Goal: Task Accomplishment & Management: Complete application form

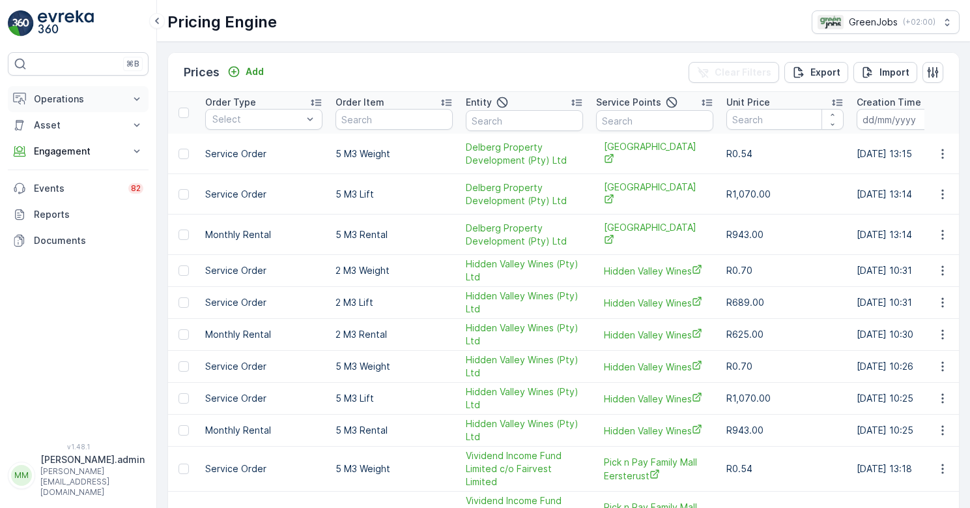
click at [53, 100] on p "Operations" at bounding box center [78, 99] width 89 height 13
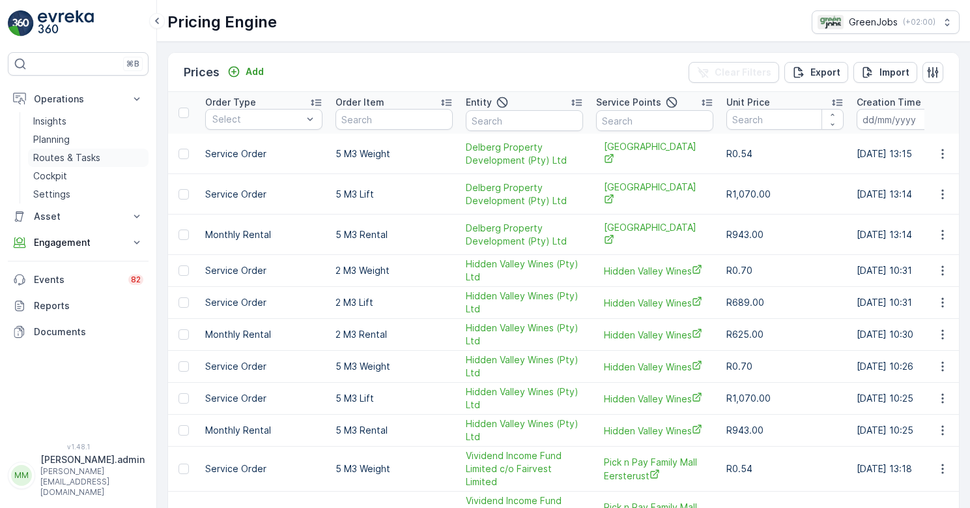
click at [72, 160] on p "Routes & Tasks" at bounding box center [66, 157] width 67 height 13
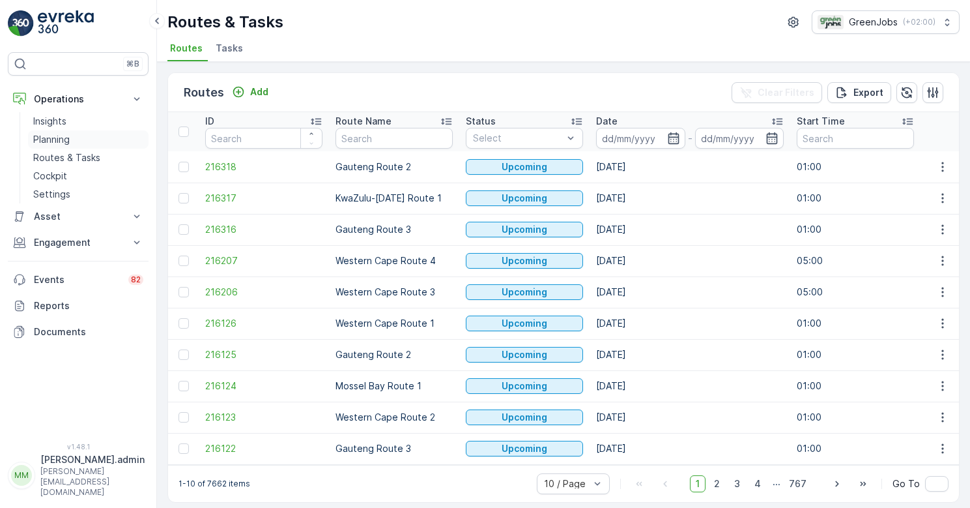
click at [57, 140] on p "Planning" at bounding box center [51, 139] width 36 height 13
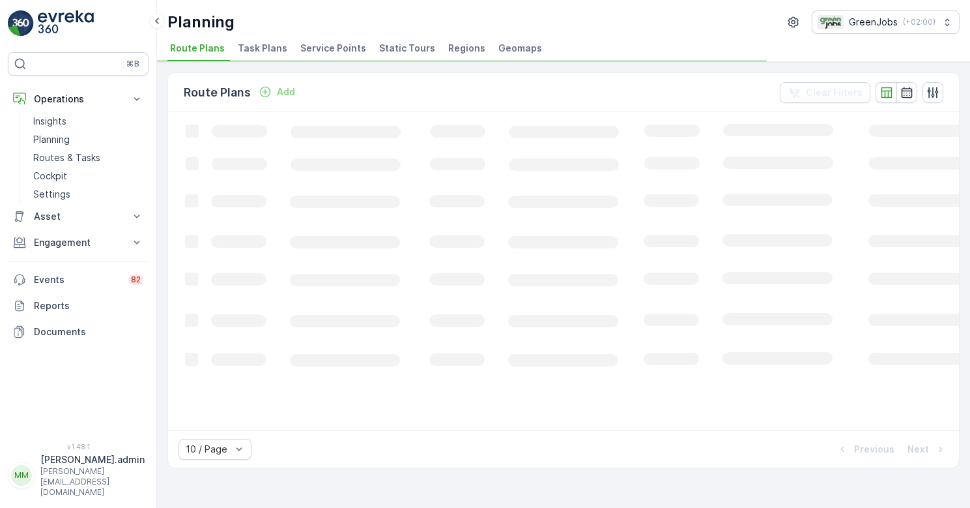
click at [334, 48] on span "Service Points" at bounding box center [333, 48] width 66 height 13
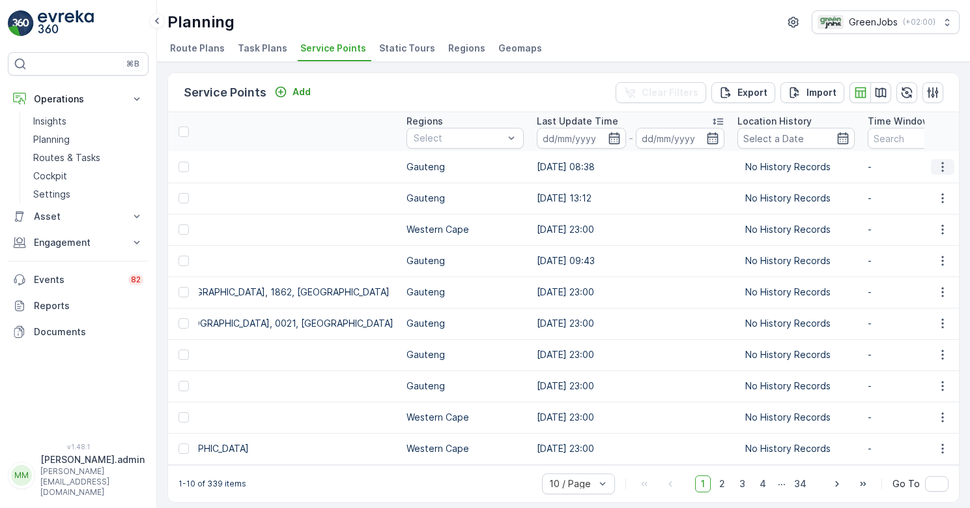
scroll to position [0, 1382]
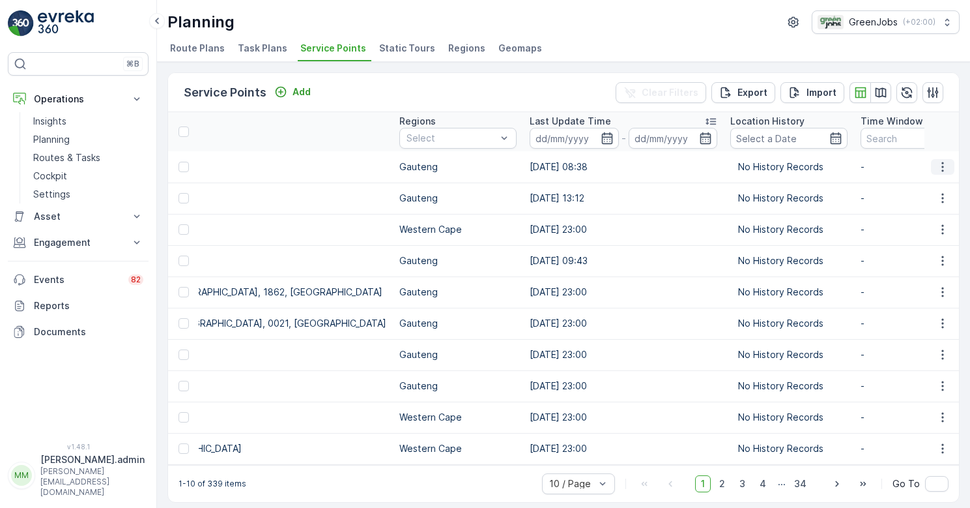
click at [942, 168] on icon "button" at bounding box center [943, 166] width 13 height 13
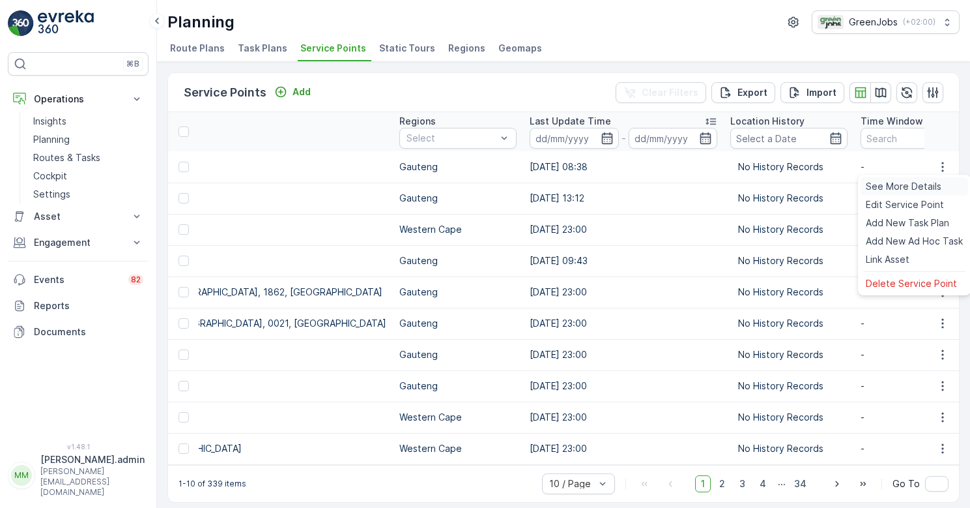
click at [907, 186] on span "See More Details" at bounding box center [904, 186] width 76 height 13
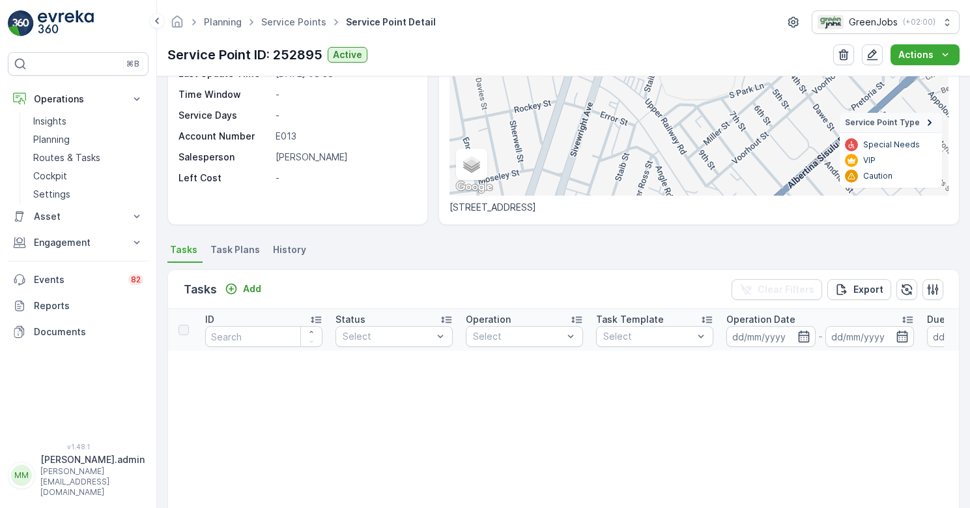
scroll to position [193, 0]
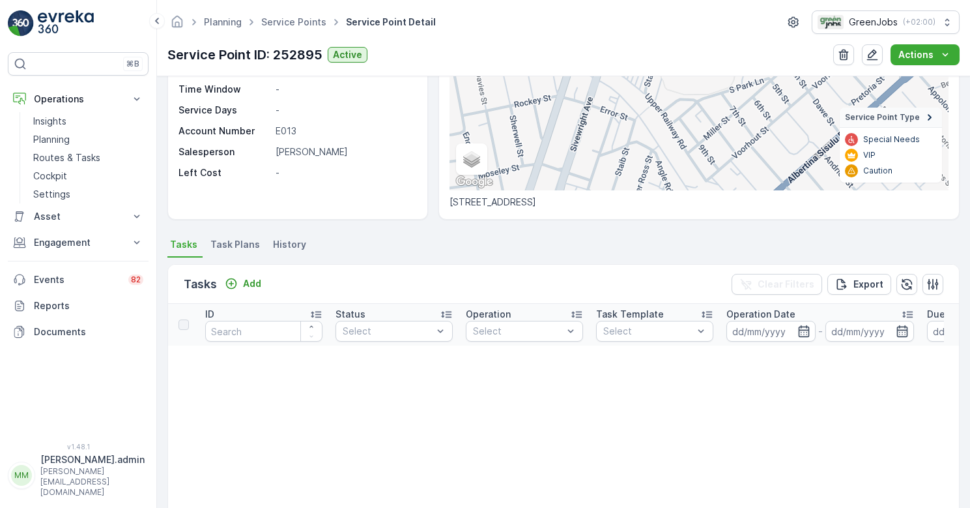
click at [235, 243] on span "Task Plans" at bounding box center [236, 244] width 50 height 13
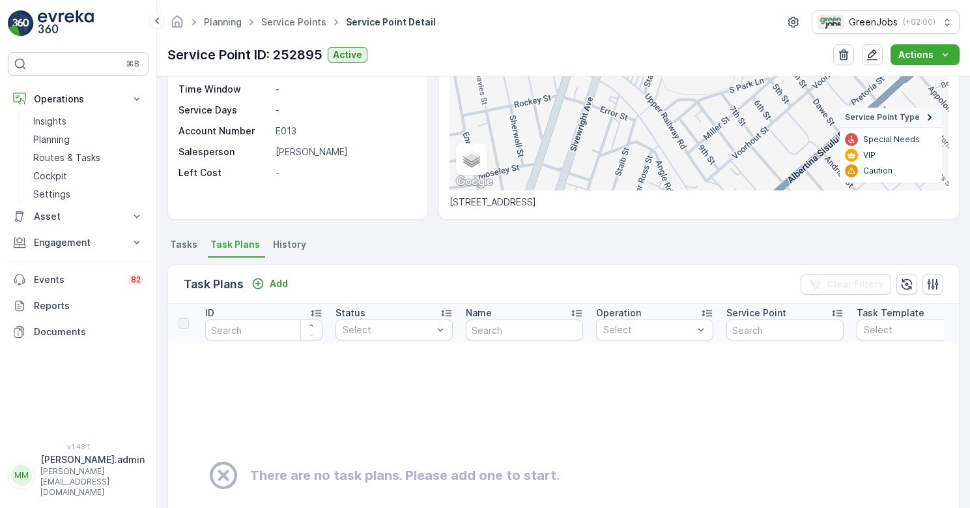
scroll to position [206, 0]
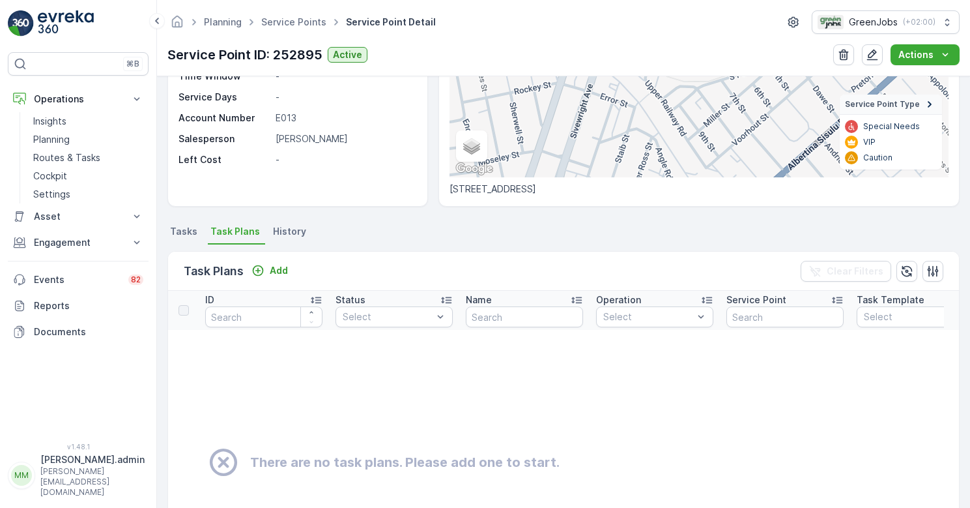
click at [285, 233] on span "History" at bounding box center [289, 231] width 33 height 13
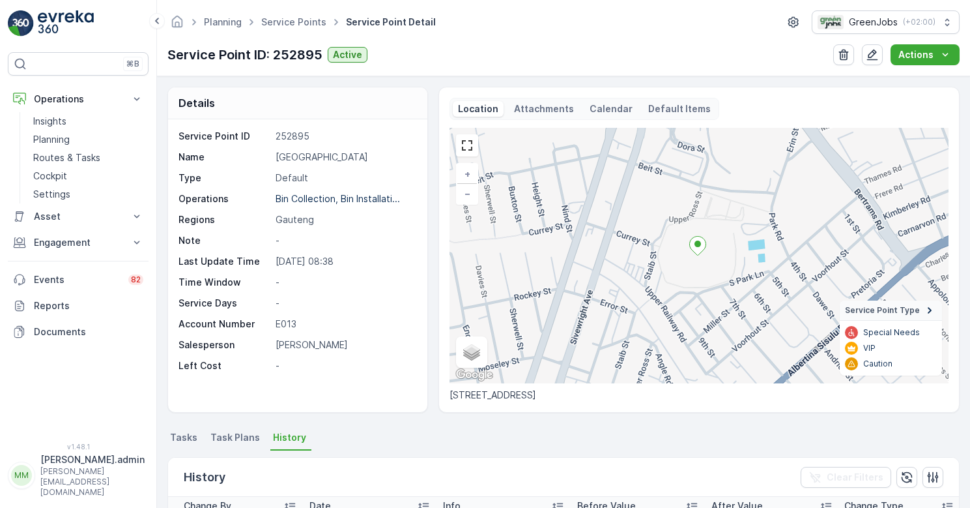
click at [699, 271] on div "+ − Satellite Roadmap Terrain Hybrid Leaflet Keyboard shortcuts Map Data Map da…" at bounding box center [699, 255] width 499 height 255
click at [697, 255] on icon at bounding box center [698, 246] width 16 height 19
click at [699, 251] on icon at bounding box center [698, 246] width 16 height 19
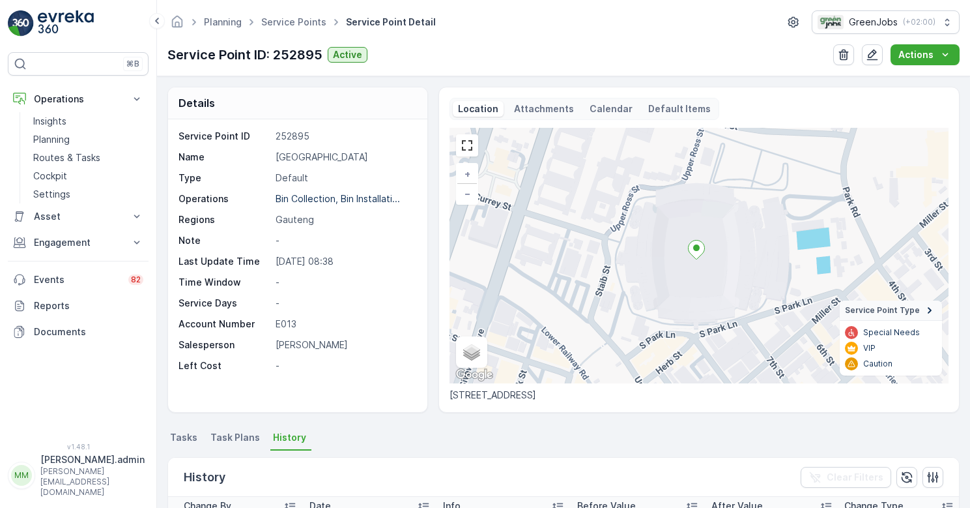
click at [557, 109] on p "Attachments" at bounding box center [544, 108] width 60 height 13
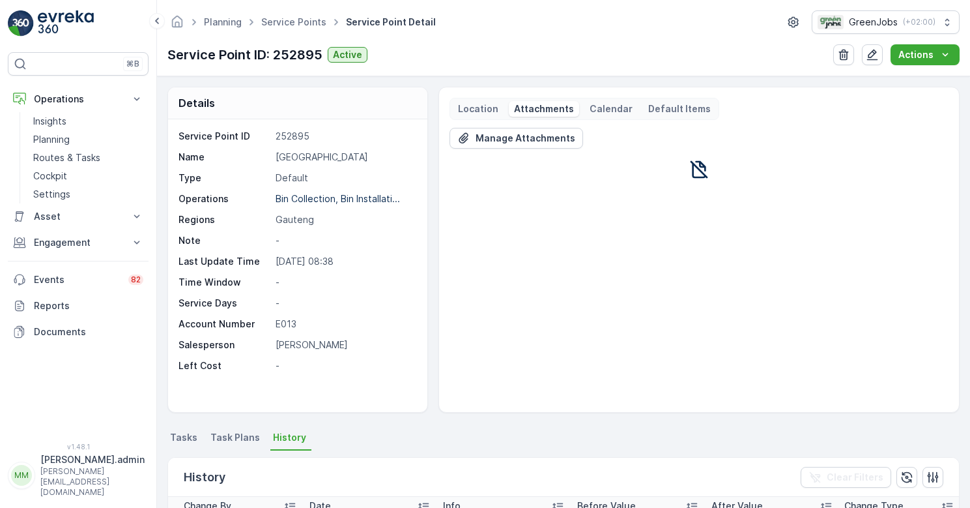
click at [605, 111] on p "Calendar" at bounding box center [611, 108] width 43 height 13
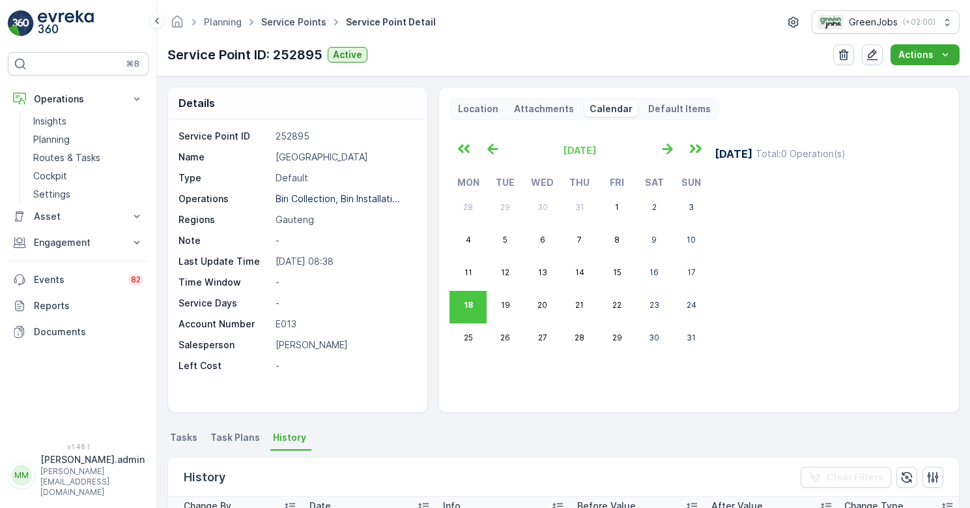
click at [300, 22] on link "Service Points" at bounding box center [293, 21] width 65 height 11
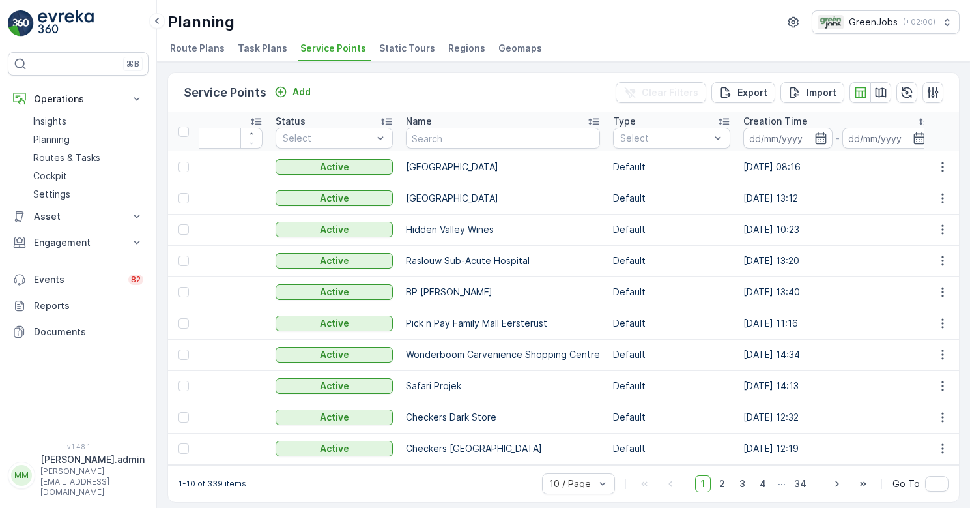
scroll to position [0, 61]
click at [57, 242] on p "Engagement" at bounding box center [78, 242] width 89 height 13
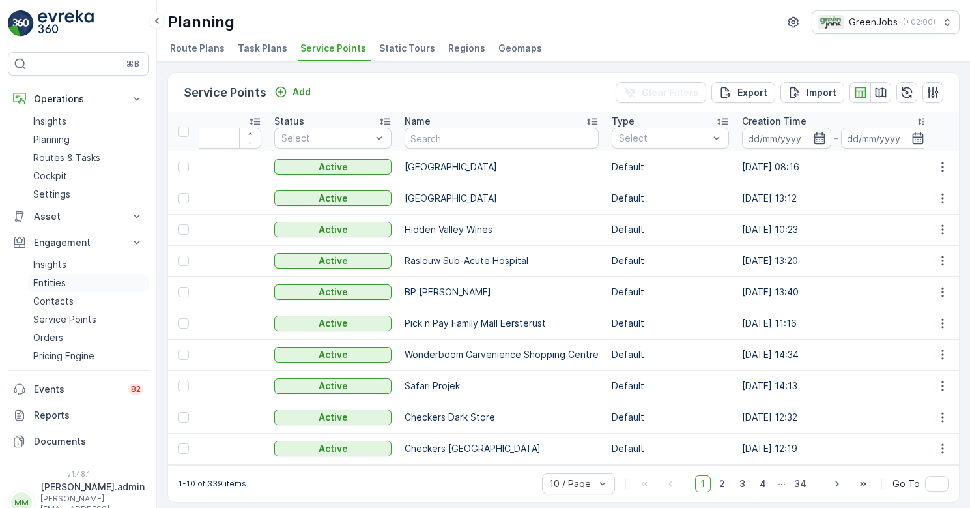
click at [55, 285] on p "Entities" at bounding box center [49, 282] width 33 height 13
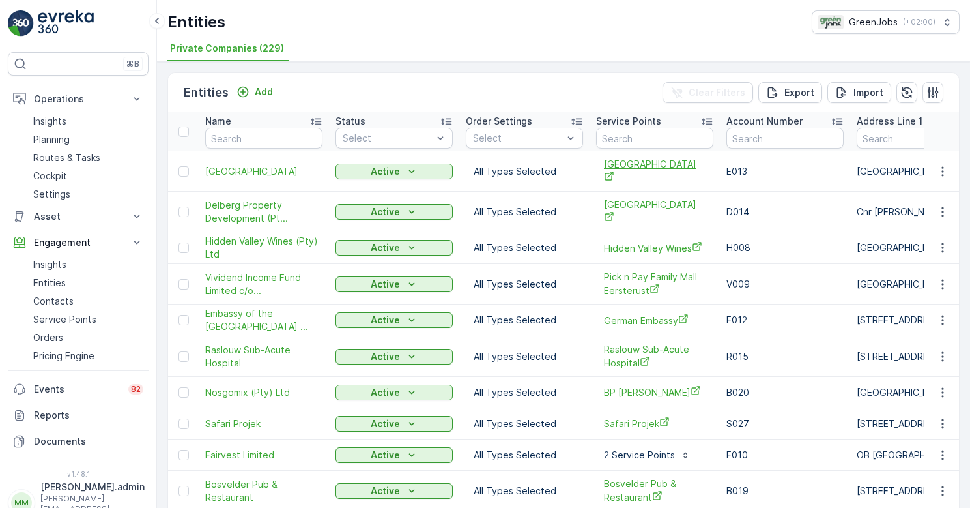
click at [615, 171] on icon "Ellis Park" at bounding box center [609, 176] width 10 height 10
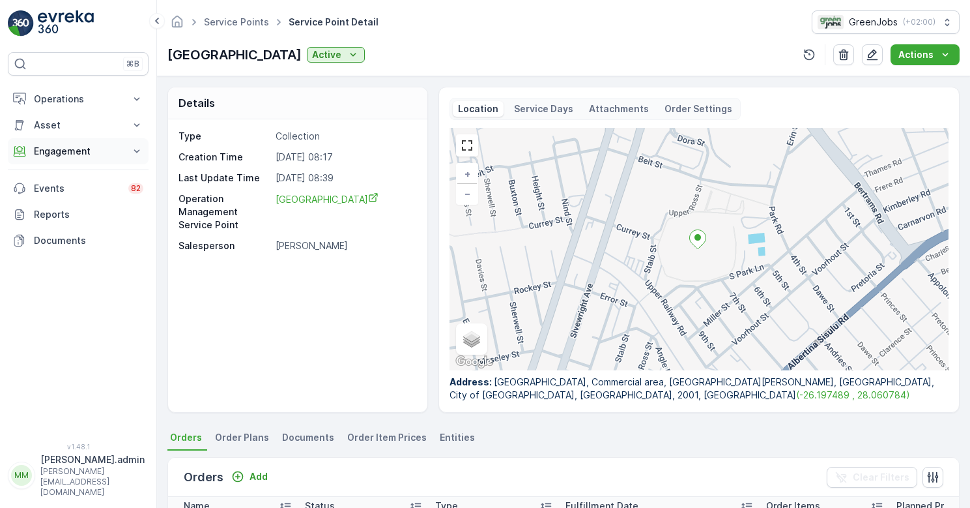
click at [76, 150] on p "Engagement" at bounding box center [78, 151] width 89 height 13
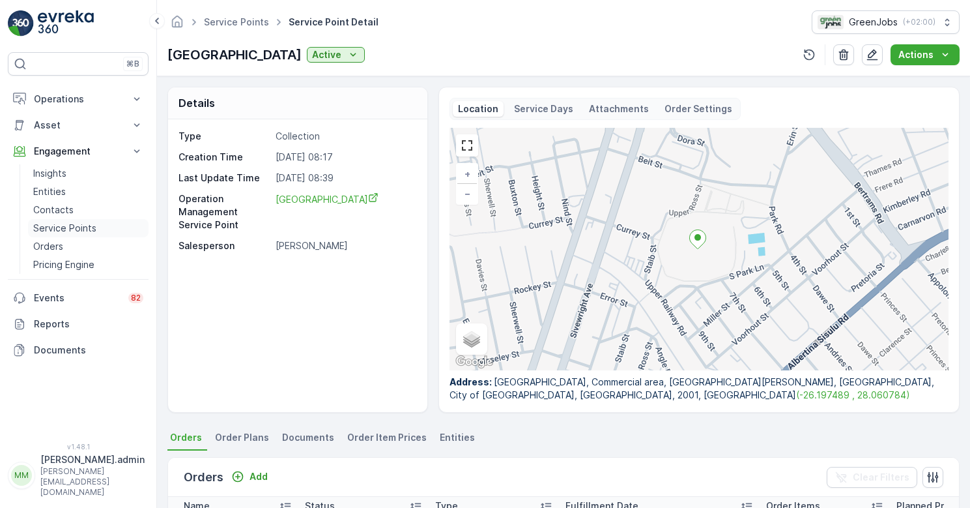
click at [75, 228] on p "Service Points" at bounding box center [64, 228] width 63 height 13
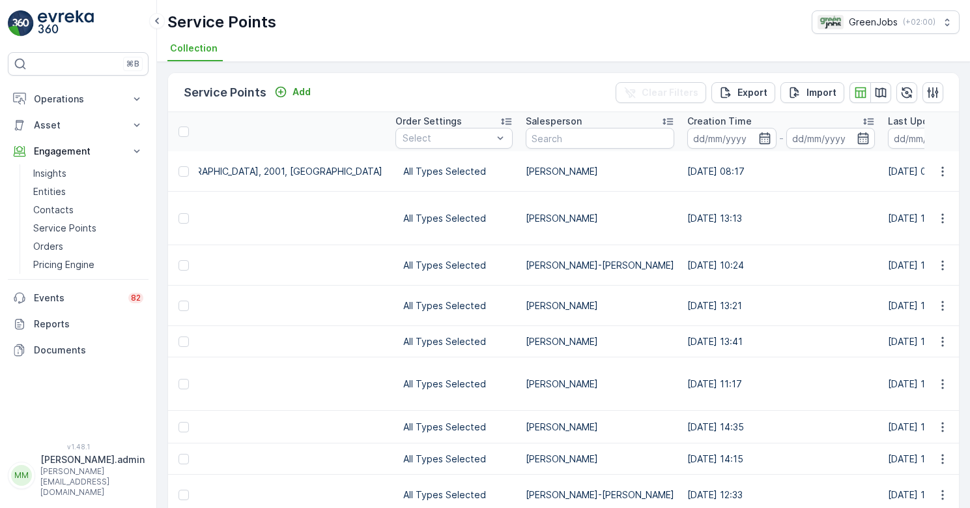
scroll to position [0, 1212]
click at [938, 168] on icon "button" at bounding box center [943, 171] width 13 height 13
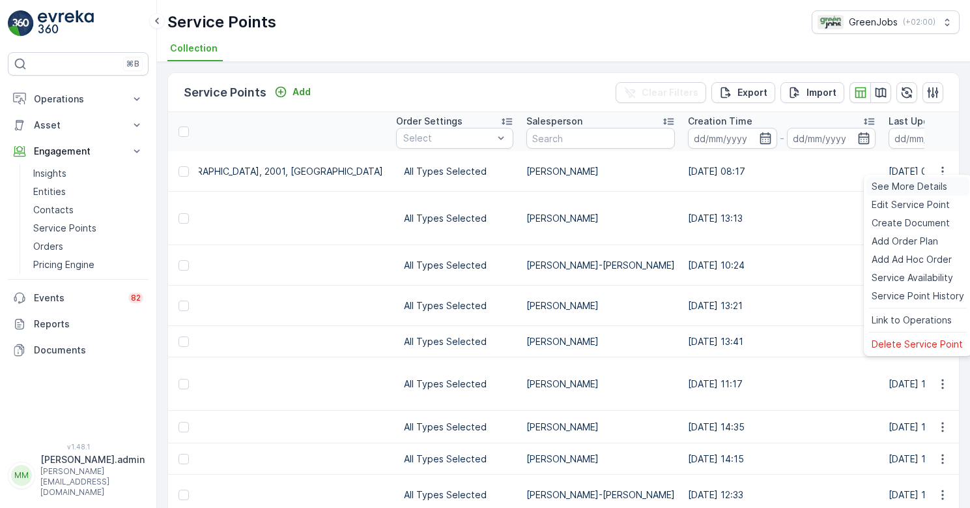
click at [927, 183] on span "See More Details" at bounding box center [910, 186] width 76 height 13
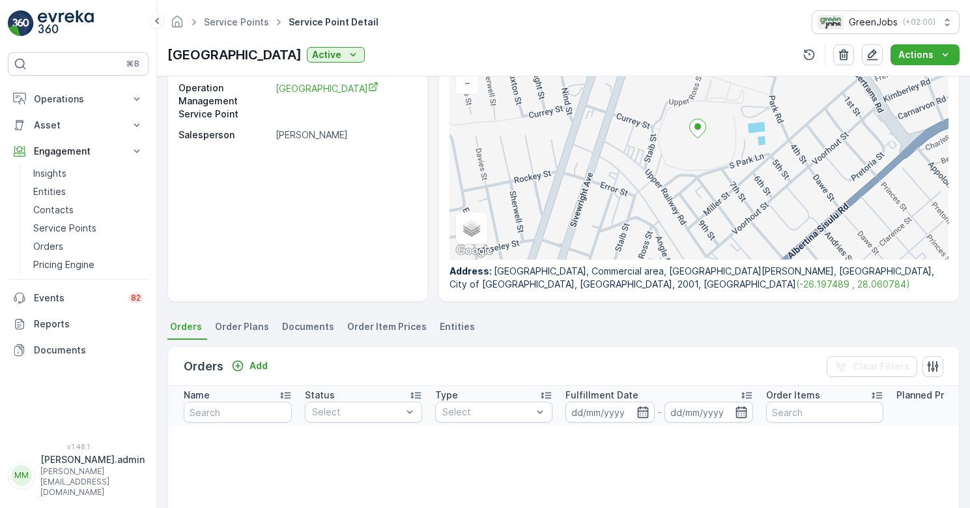
scroll to position [113, 0]
click at [247, 324] on span "Order Plans" at bounding box center [242, 324] width 54 height 13
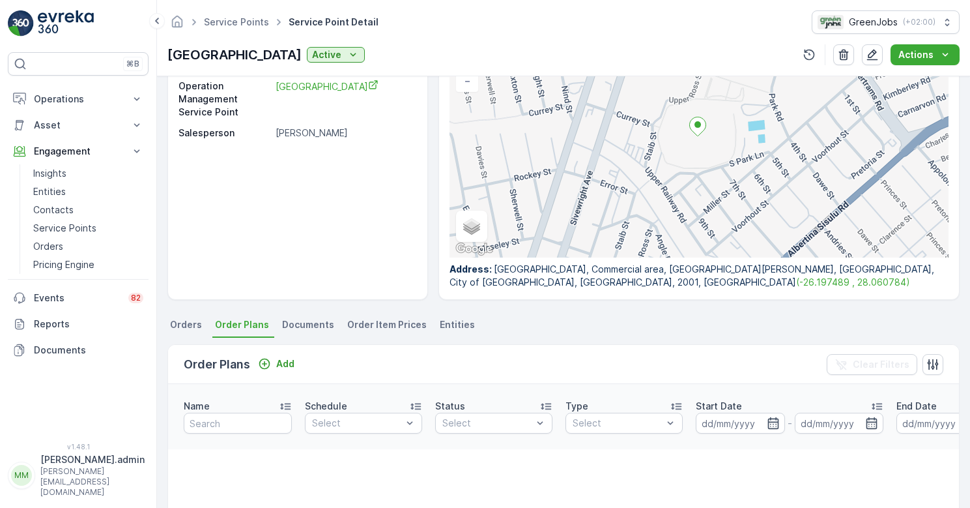
scroll to position [124, 0]
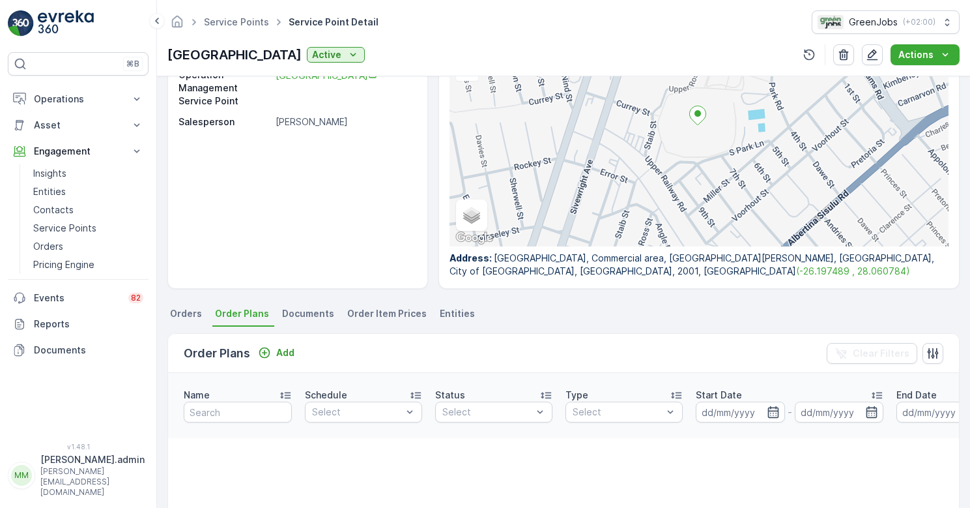
click at [375, 313] on span "Order Item Prices" at bounding box center [387, 313] width 80 height 13
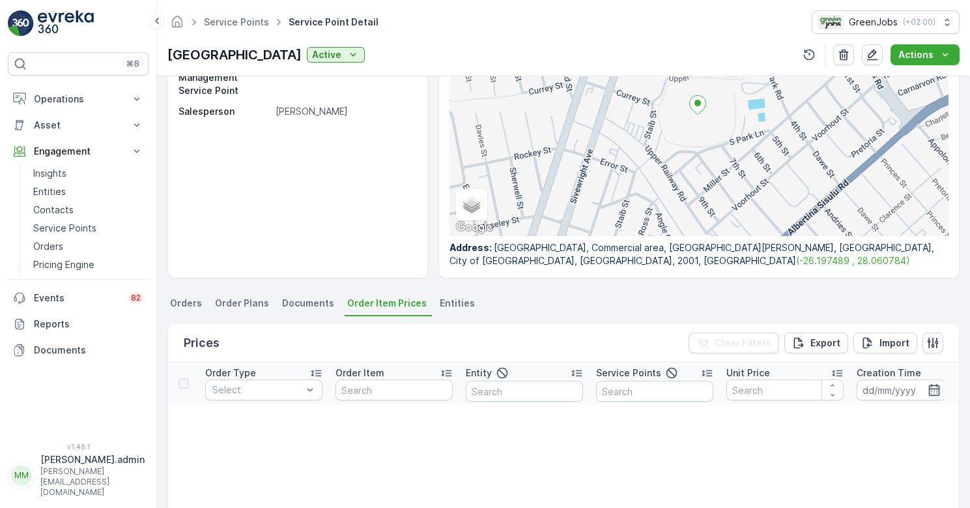
scroll to position [136, 0]
click at [450, 301] on span "Entities" at bounding box center [457, 301] width 35 height 13
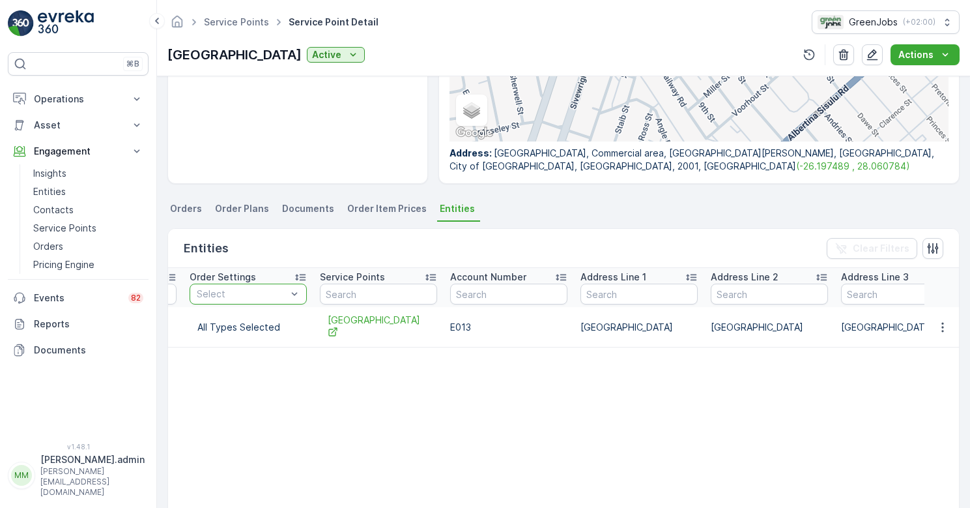
scroll to position [0, 53]
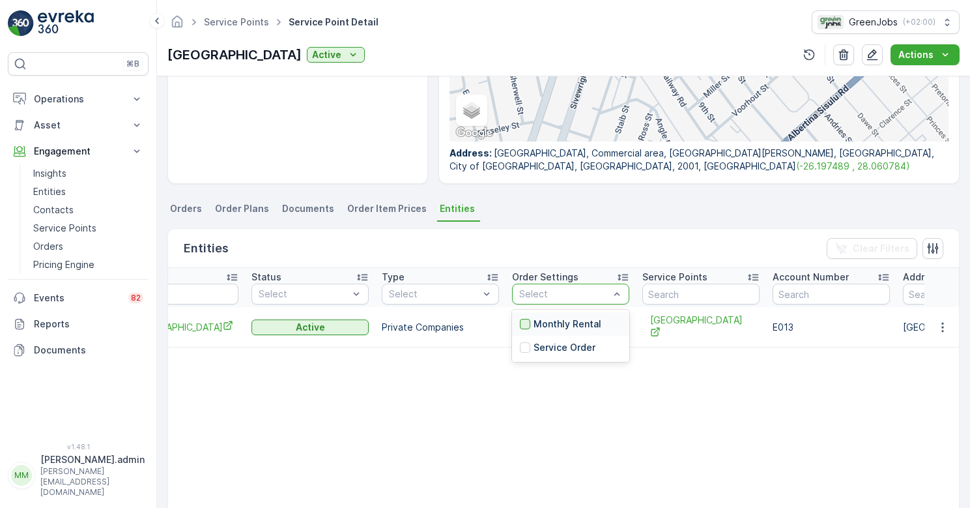
click at [522, 319] on div at bounding box center [525, 324] width 10 height 10
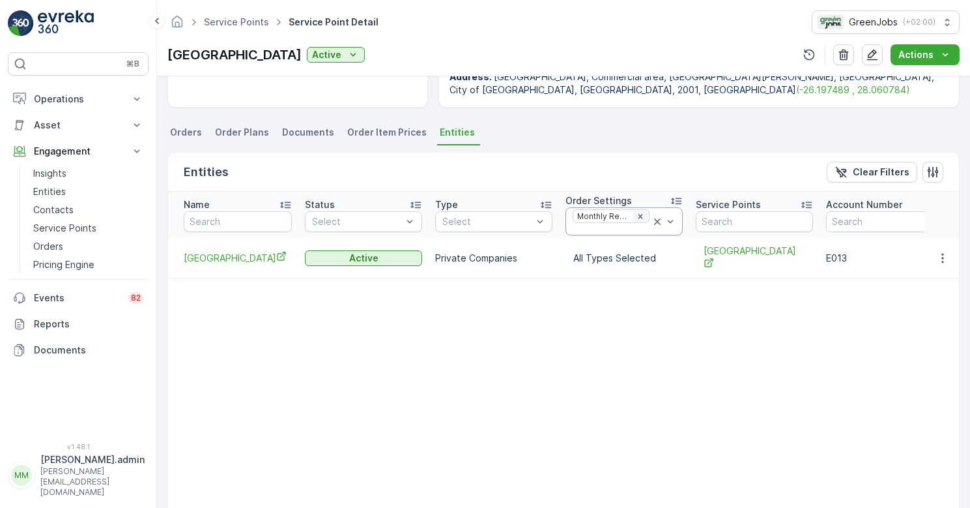
click at [640, 215] on icon "Remove Monthly Rental" at bounding box center [641, 216] width 5 height 5
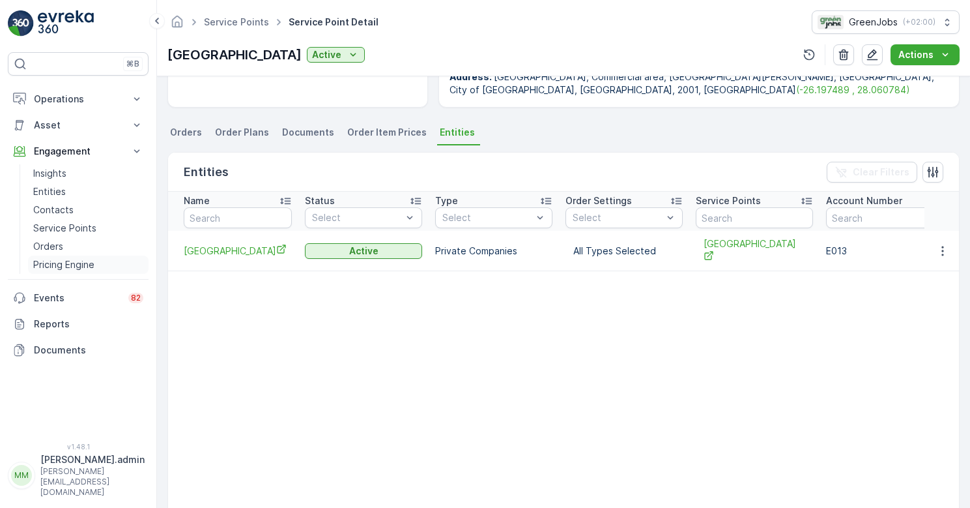
click at [74, 263] on p "Pricing Engine" at bounding box center [63, 264] width 61 height 13
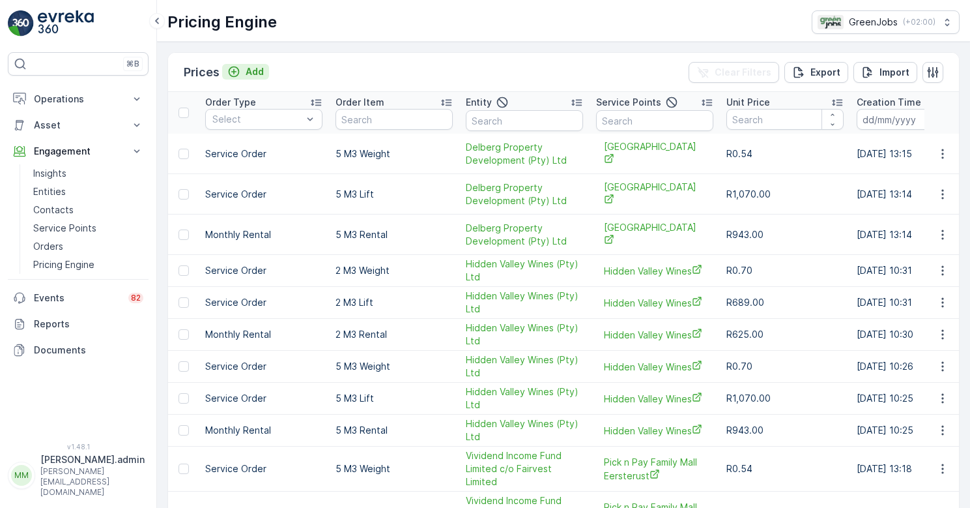
click at [259, 70] on p "Add" at bounding box center [255, 71] width 18 height 13
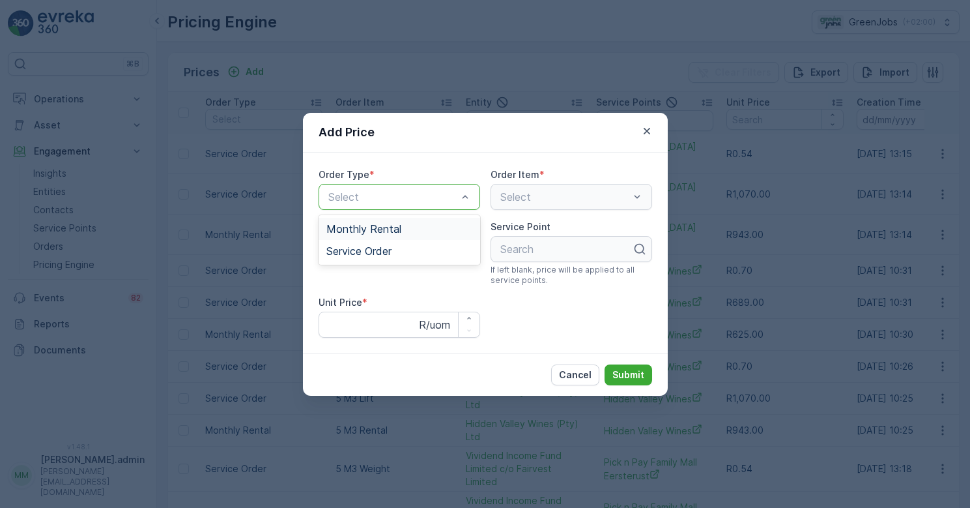
click at [473, 196] on div "Select" at bounding box center [400, 197] width 162 height 26
click at [390, 247] on span "Service Order" at bounding box center [359, 251] width 65 height 12
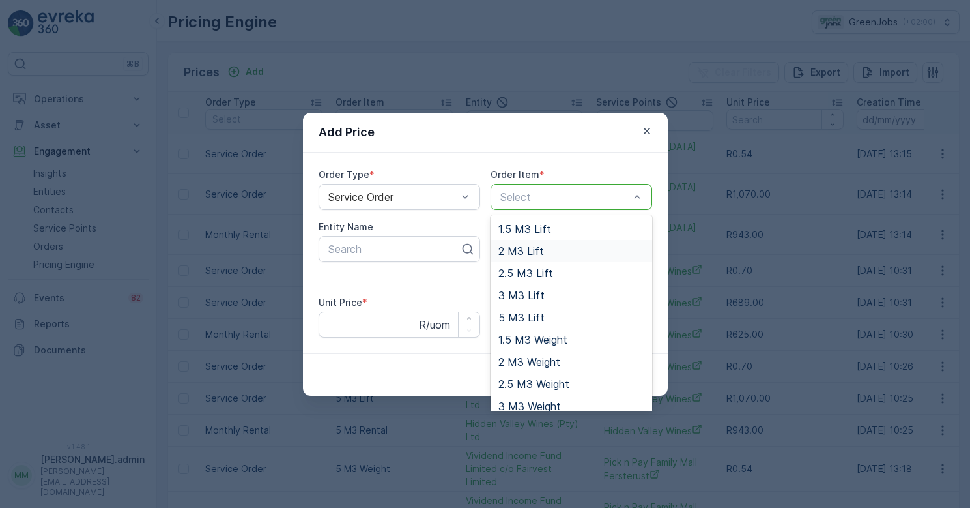
click at [527, 251] on span "2 M3 Lift" at bounding box center [522, 251] width 46 height 12
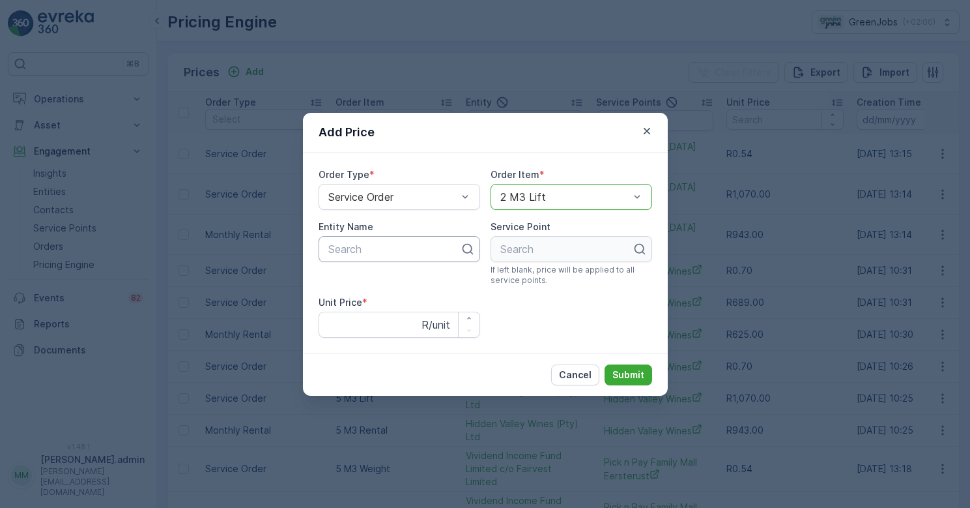
click at [397, 253] on div at bounding box center [394, 249] width 134 height 12
type input "e"
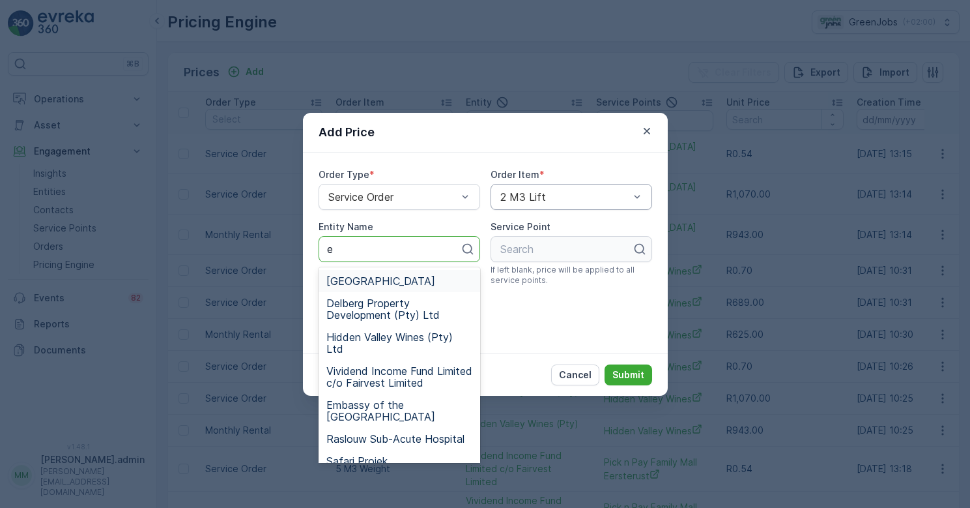
click at [353, 283] on span "[GEOGRAPHIC_DATA]" at bounding box center [381, 281] width 109 height 12
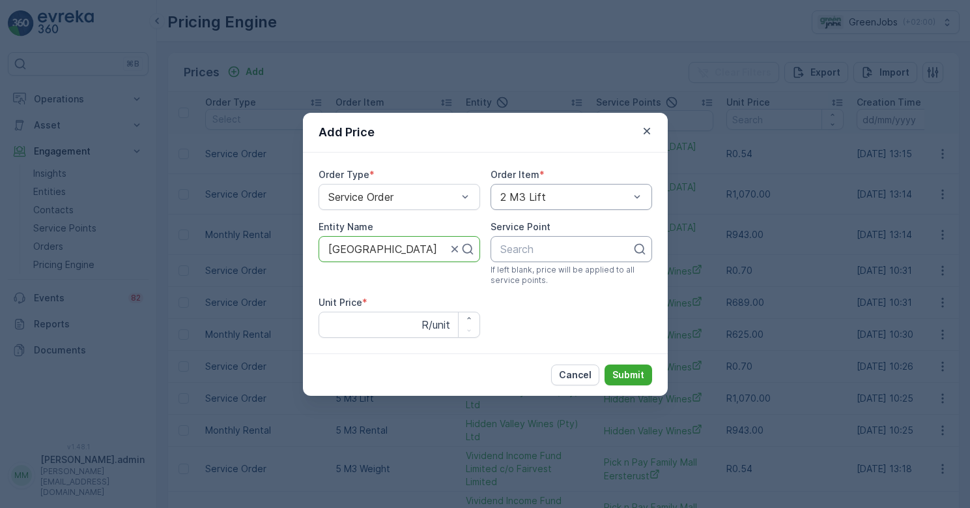
click at [564, 244] on div at bounding box center [566, 249] width 134 height 12
click at [640, 251] on icon at bounding box center [639, 248] width 13 height 13
click at [536, 247] on div at bounding box center [566, 249] width 134 height 12
type input "e"
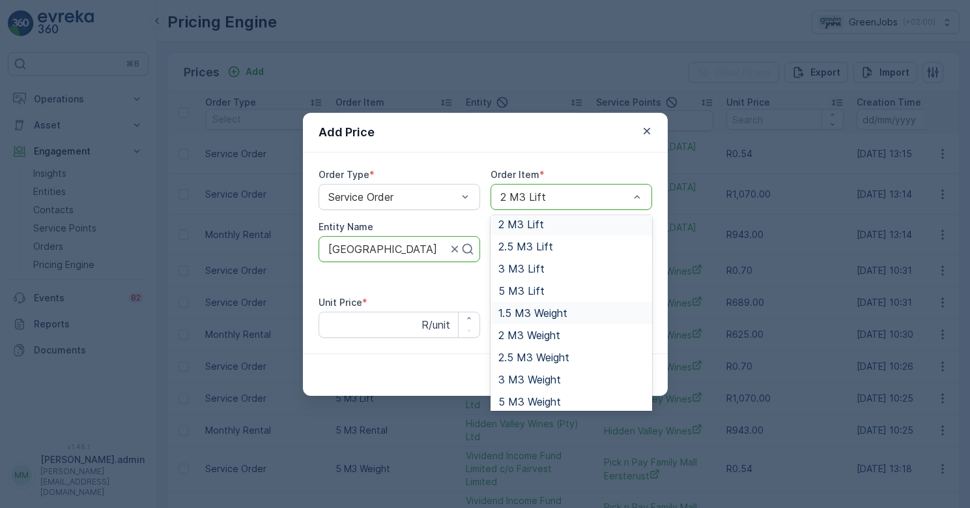
scroll to position [31, 0]
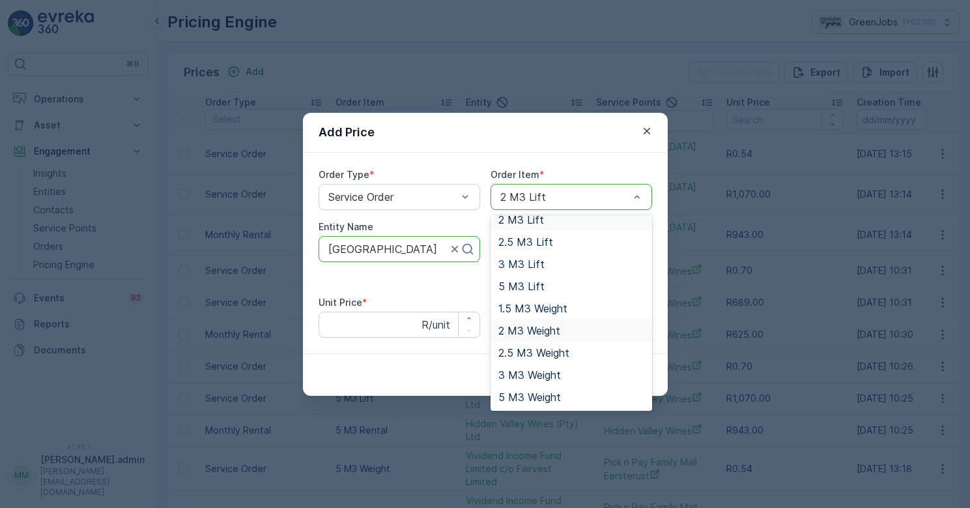
click at [547, 328] on span "2 M3 Weight" at bounding box center [530, 331] width 62 height 12
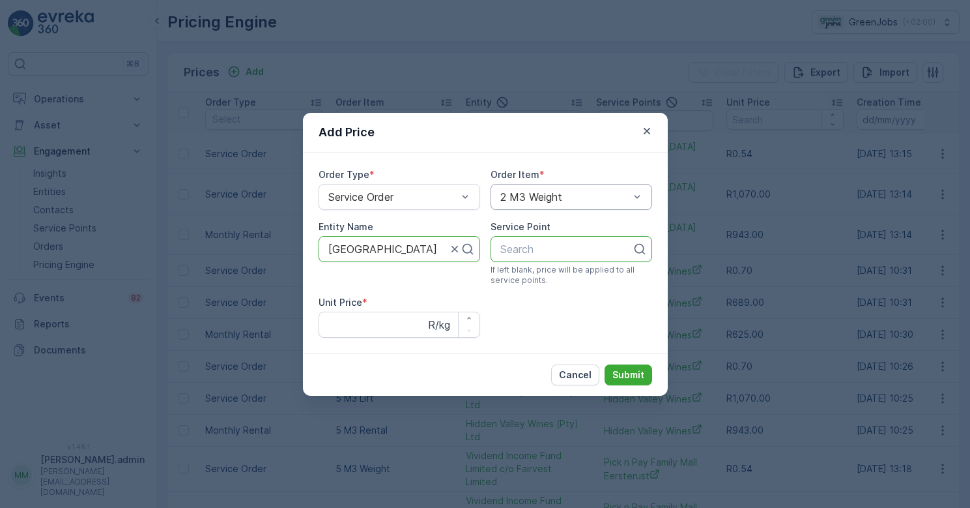
click at [568, 246] on div at bounding box center [566, 249] width 134 height 12
type input "el"
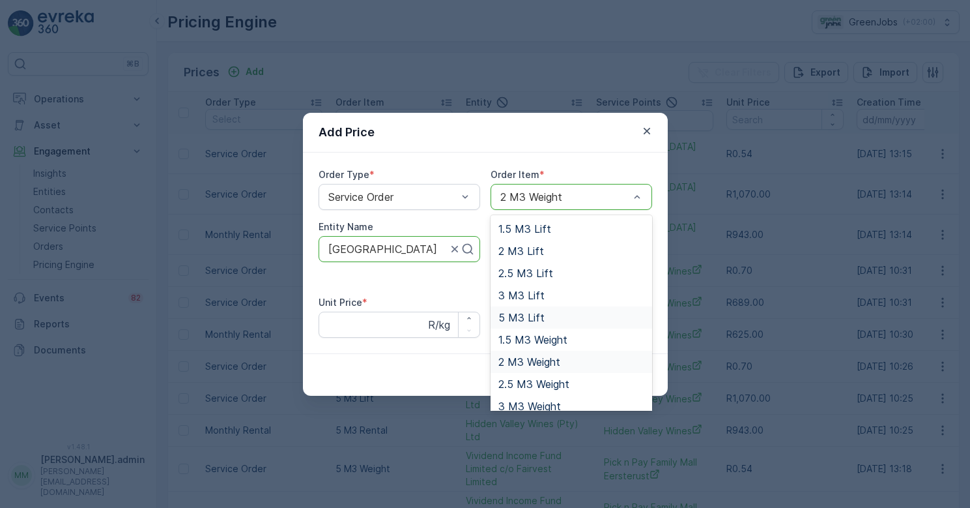
scroll to position [0, 0]
click at [473, 196] on div "Service Order" at bounding box center [400, 197] width 162 height 26
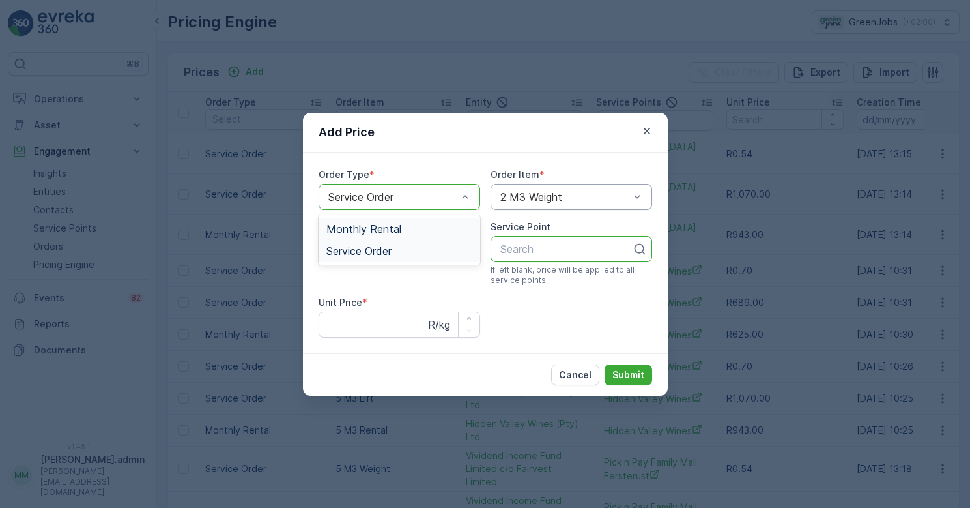
click at [371, 225] on span "Monthly Rental" at bounding box center [364, 229] width 75 height 12
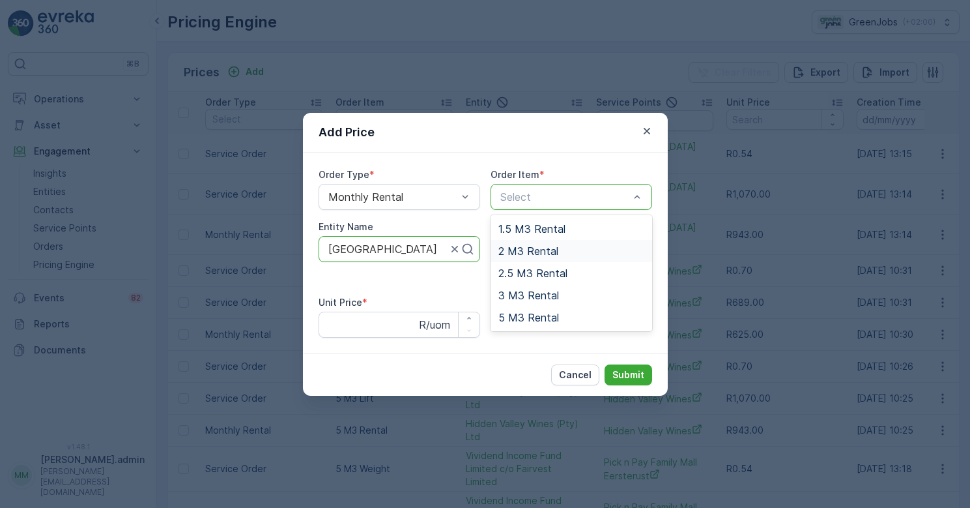
click at [556, 249] on span "2 M3 Rental" at bounding box center [529, 251] width 60 height 12
click at [551, 255] on div at bounding box center [566, 249] width 134 height 12
type input "e"
click at [579, 375] on p "Cancel" at bounding box center [575, 374] width 33 height 13
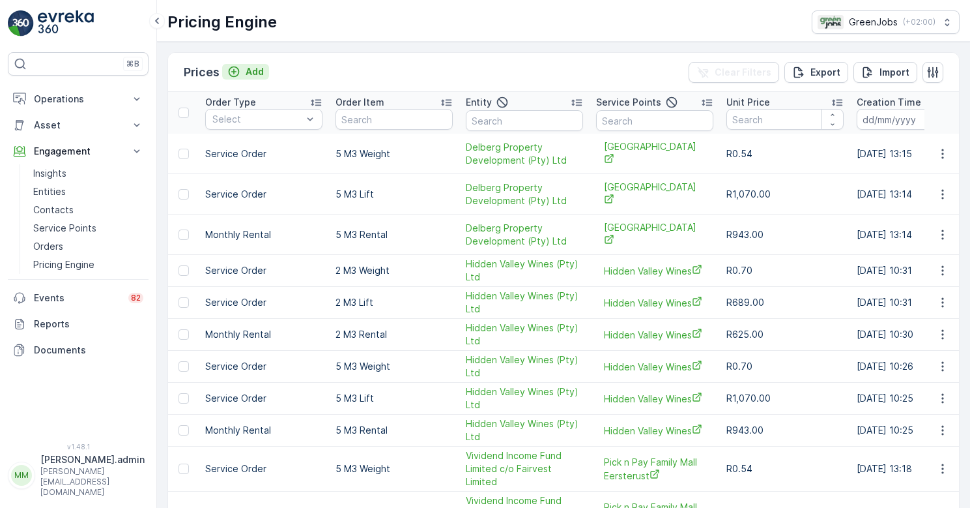
click at [246, 73] on p "Add" at bounding box center [255, 71] width 18 height 13
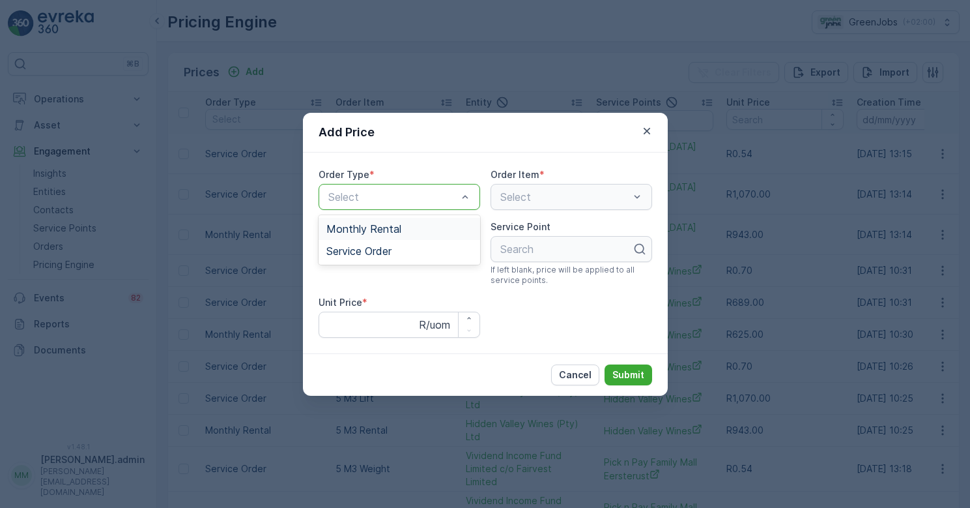
click at [454, 201] on div at bounding box center [393, 197] width 132 height 12
click at [379, 250] on span "Service Order" at bounding box center [359, 251] width 65 height 12
click at [583, 199] on div at bounding box center [565, 197] width 132 height 12
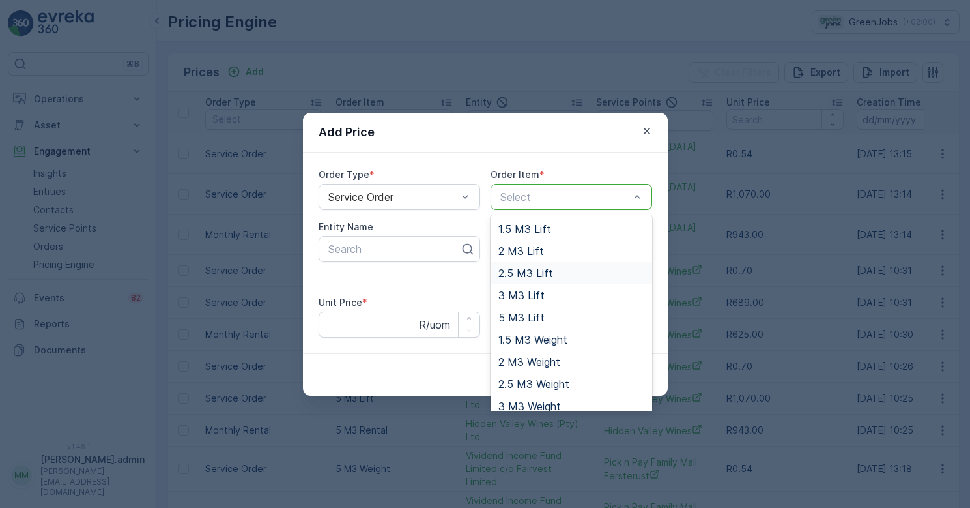
click at [547, 274] on span "2.5 M3 Lift" at bounding box center [526, 273] width 55 height 12
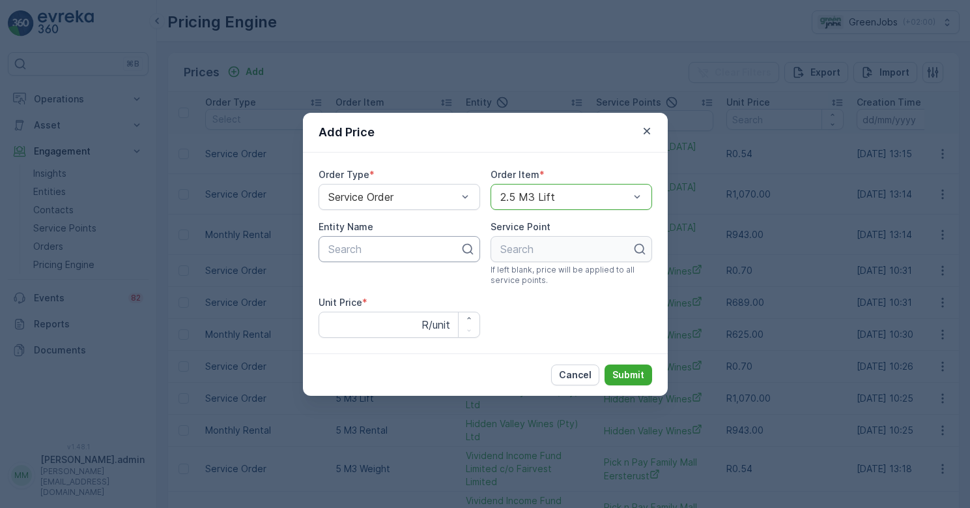
click at [434, 255] on div at bounding box center [394, 249] width 134 height 12
type input "ell"
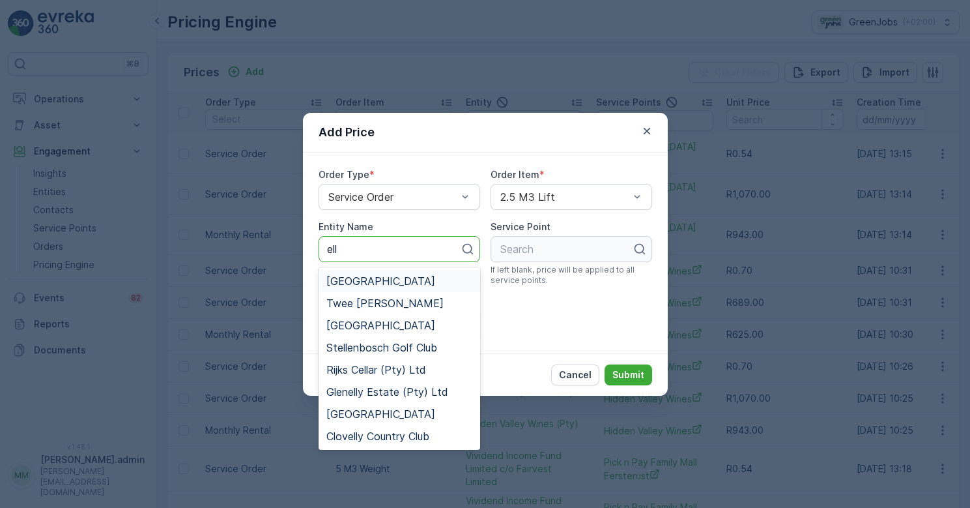
click at [364, 284] on span "[GEOGRAPHIC_DATA]" at bounding box center [381, 281] width 109 height 12
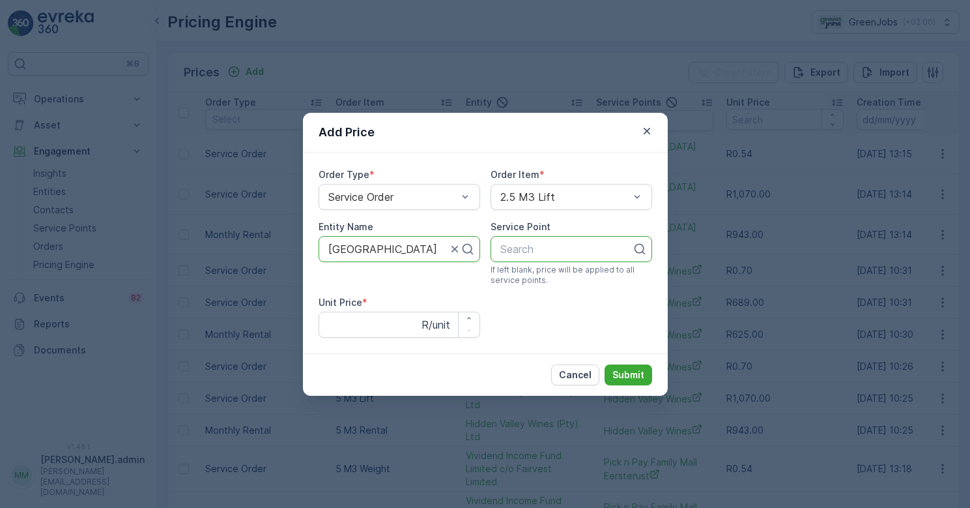
click at [557, 255] on div at bounding box center [566, 249] width 134 height 12
type input "p"
drag, startPoint x: 530, startPoint y: 254, endPoint x: 491, endPoint y: 255, distance: 38.5
click at [491, 254] on div "Search" at bounding box center [572, 249] width 162 height 26
type input "vi"
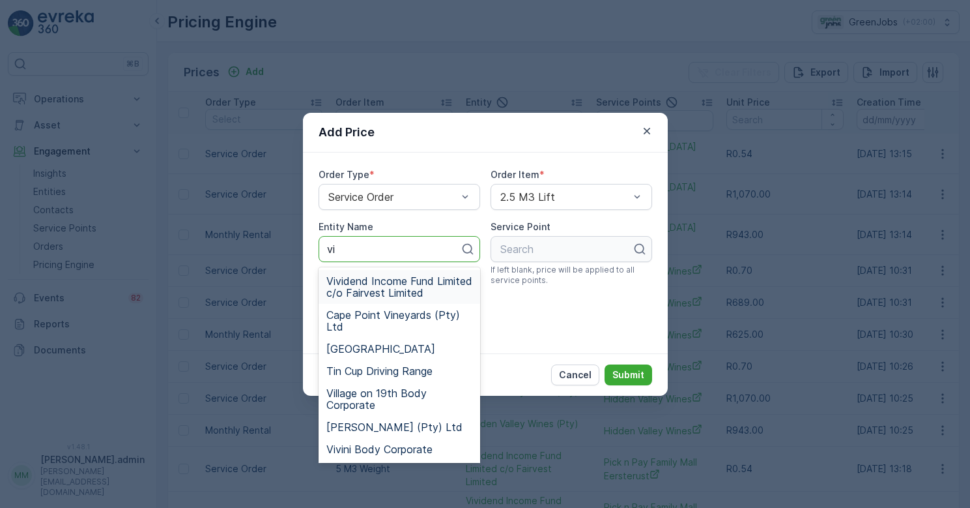
click at [378, 285] on span "Vividend Income Fund Limited c/o Fairvest Limited" at bounding box center [400, 286] width 146 height 23
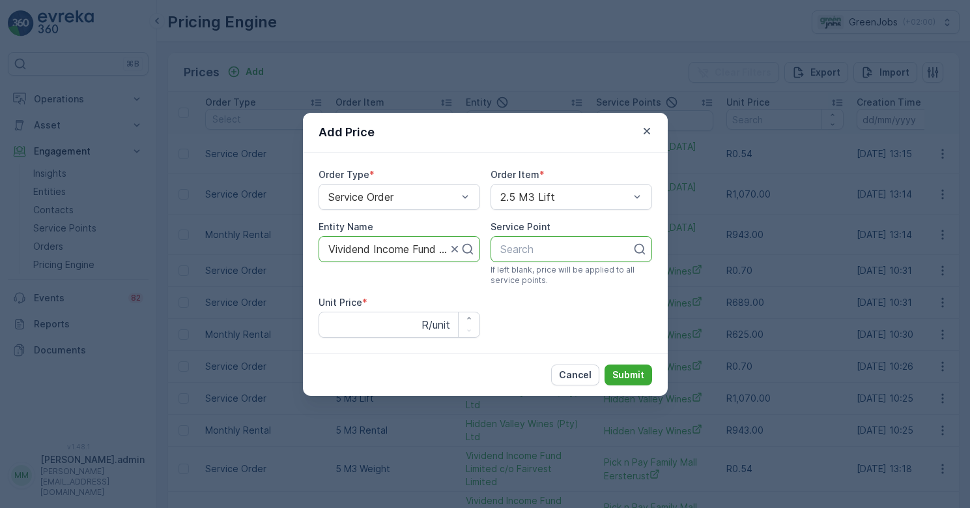
click at [559, 252] on div at bounding box center [566, 249] width 134 height 12
type input "p"
click at [576, 373] on p "Cancel" at bounding box center [575, 374] width 33 height 13
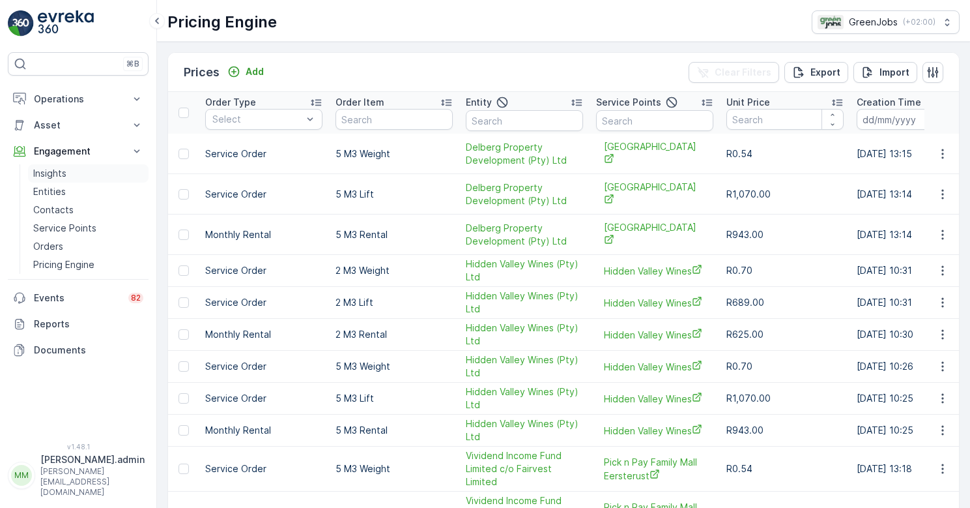
click at [56, 176] on p "Insights" at bounding box center [49, 173] width 33 height 13
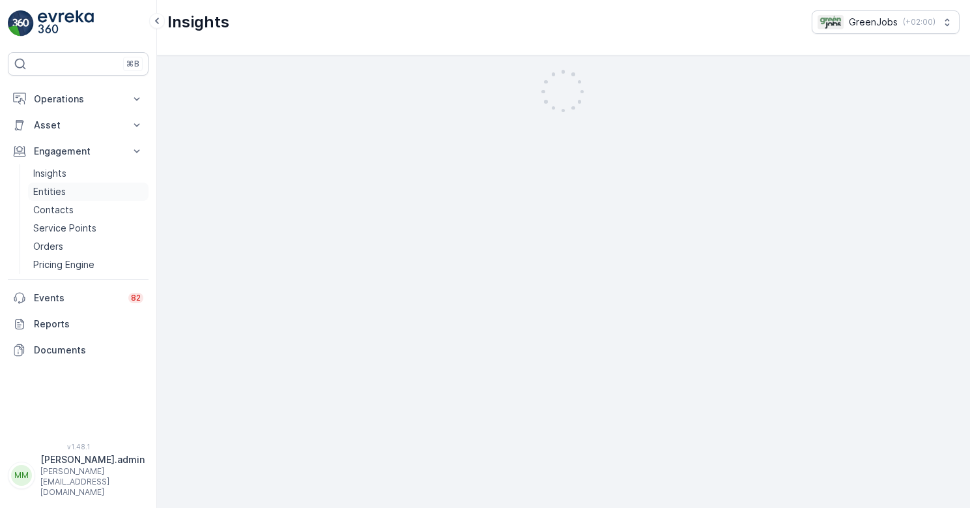
click at [57, 192] on p "Entities" at bounding box center [49, 191] width 33 height 13
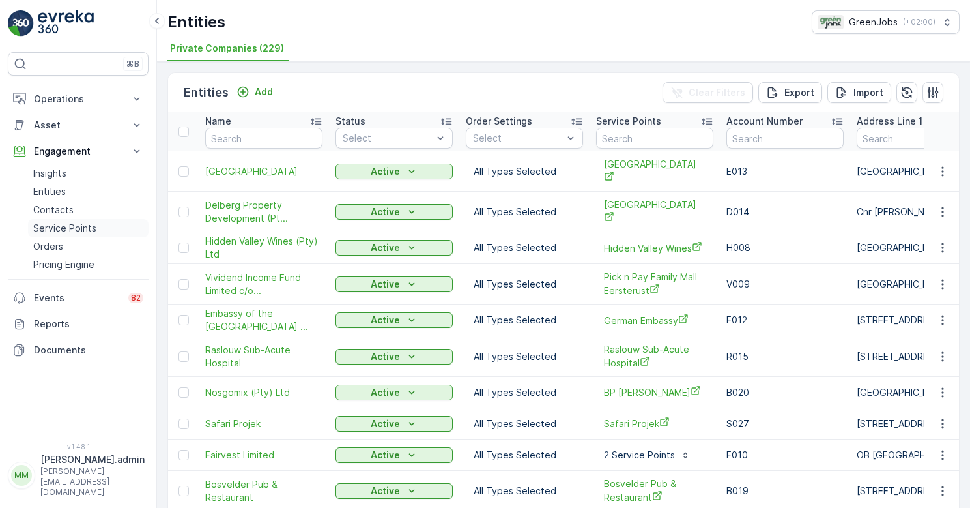
click at [76, 227] on p "Service Points" at bounding box center [64, 228] width 63 height 13
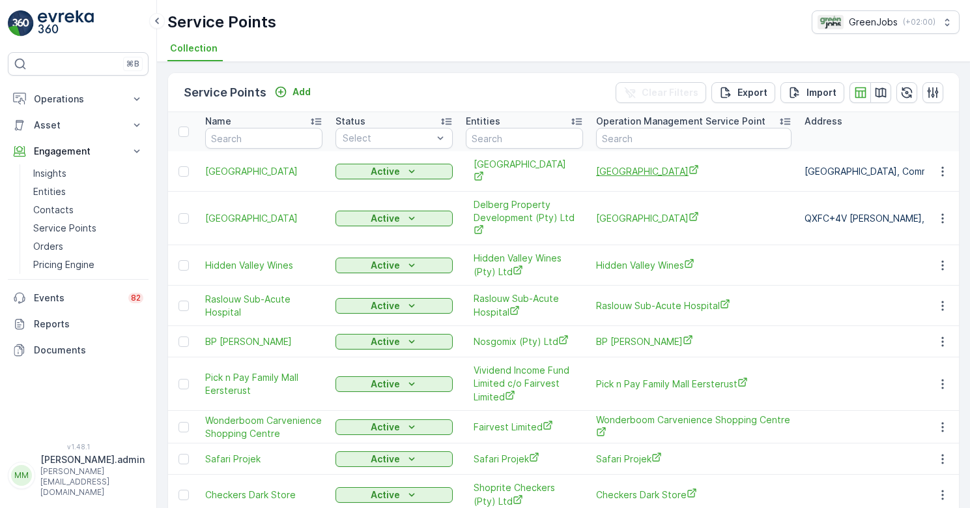
click at [689, 164] on icon "Ellis Park" at bounding box center [694, 169] width 10 height 10
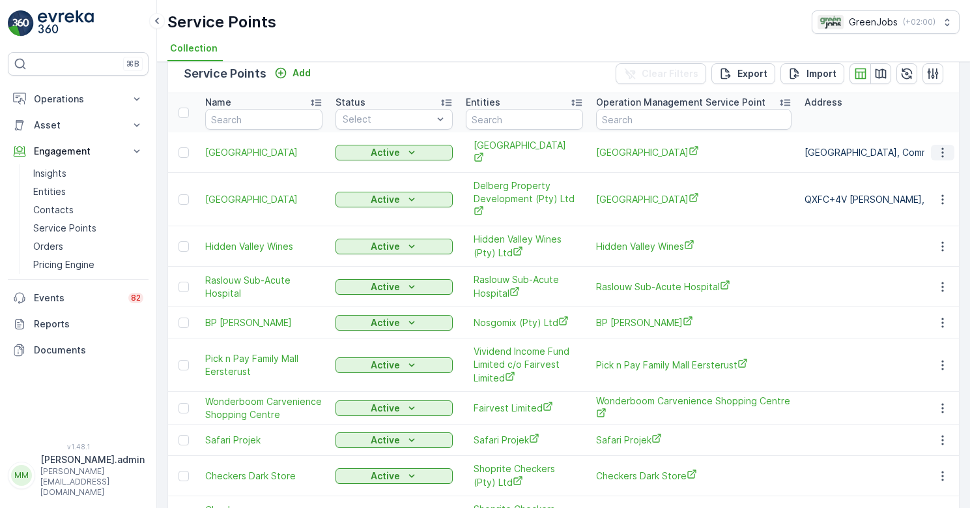
click at [940, 146] on icon "button" at bounding box center [943, 152] width 13 height 13
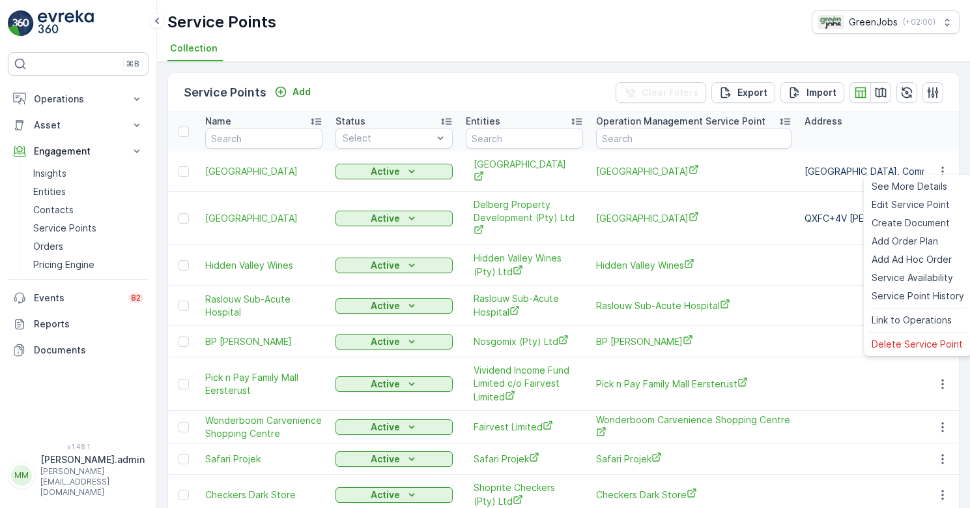
scroll to position [0, 0]
